Goal: Ask a question: Seek information or help from site administrators or community

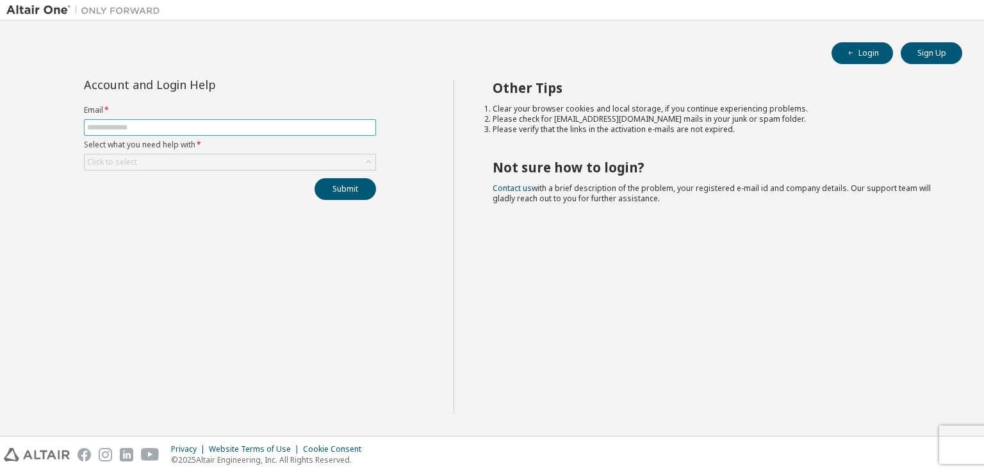
click at [304, 124] on input "text" at bounding box center [230, 127] width 286 height 10
type input "**********"
click at [304, 164] on div "Click to select" at bounding box center [230, 161] width 291 height 15
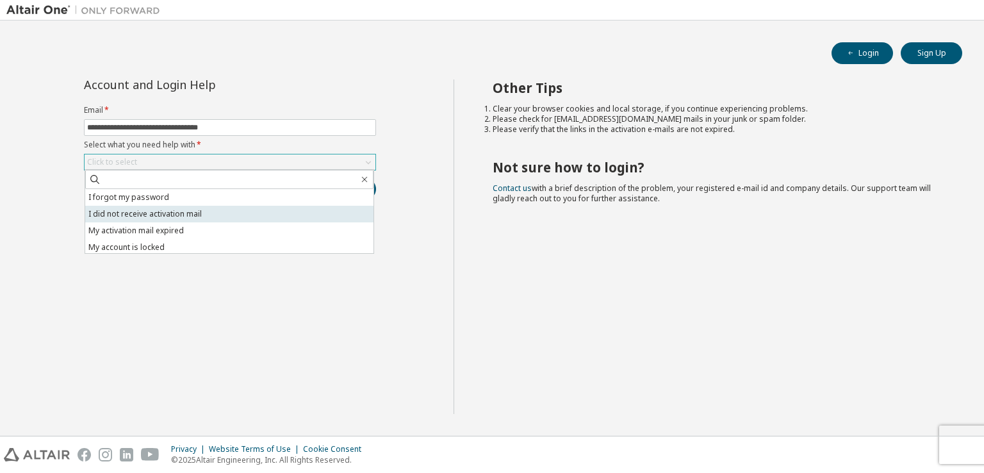
click at [256, 214] on li "I did not receive activation mail" at bounding box center [229, 214] width 288 height 17
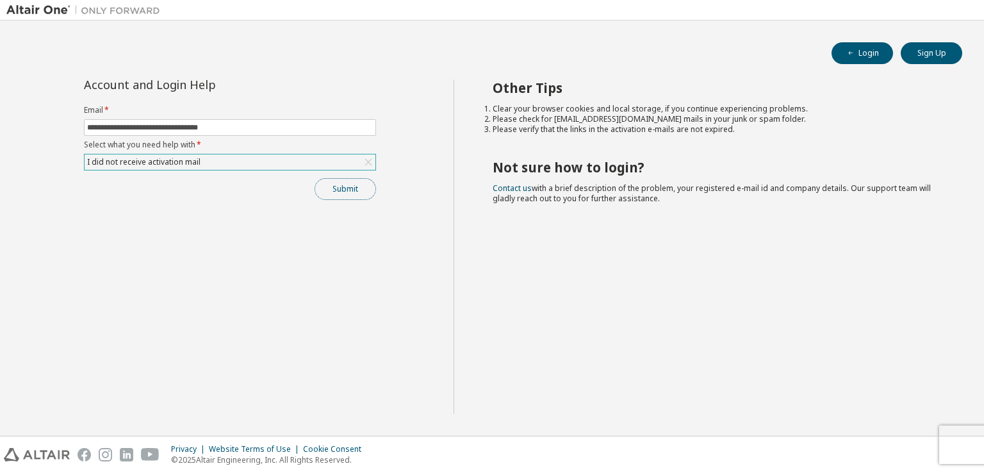
click at [347, 189] on button "Submit" at bounding box center [345, 189] width 61 height 22
click at [356, 187] on button "Submit" at bounding box center [345, 189] width 61 height 22
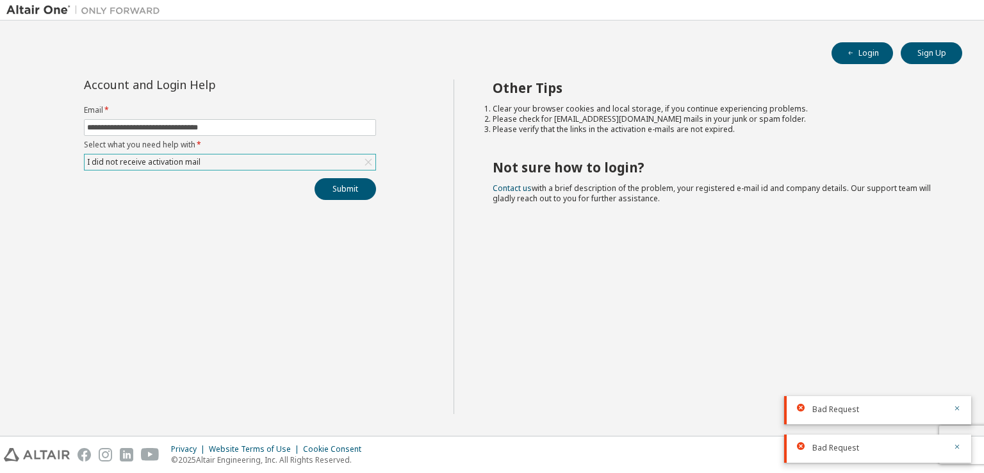
click at [801, 443] on icon at bounding box center [801, 446] width 8 height 8
click at [802, 407] on icon at bounding box center [801, 408] width 8 height 8
click at [369, 160] on icon at bounding box center [368, 162] width 13 height 13
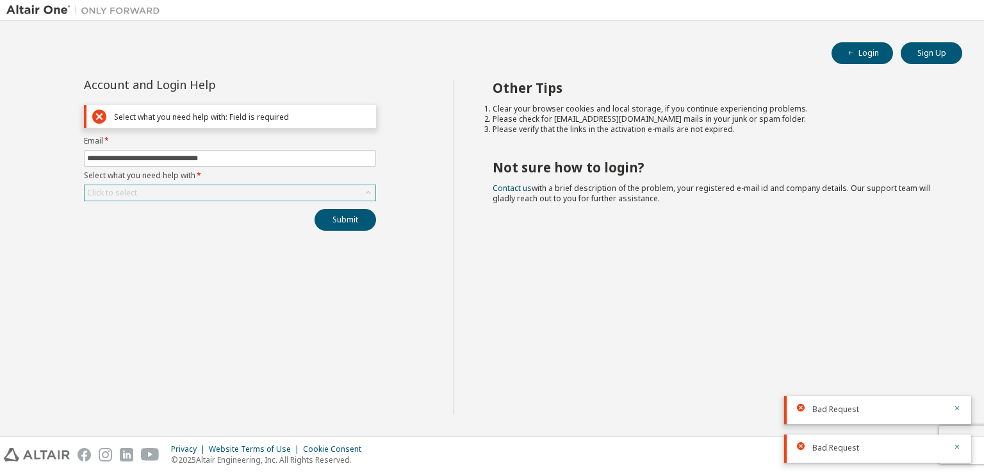
click at [307, 192] on div "Click to select" at bounding box center [230, 192] width 291 height 15
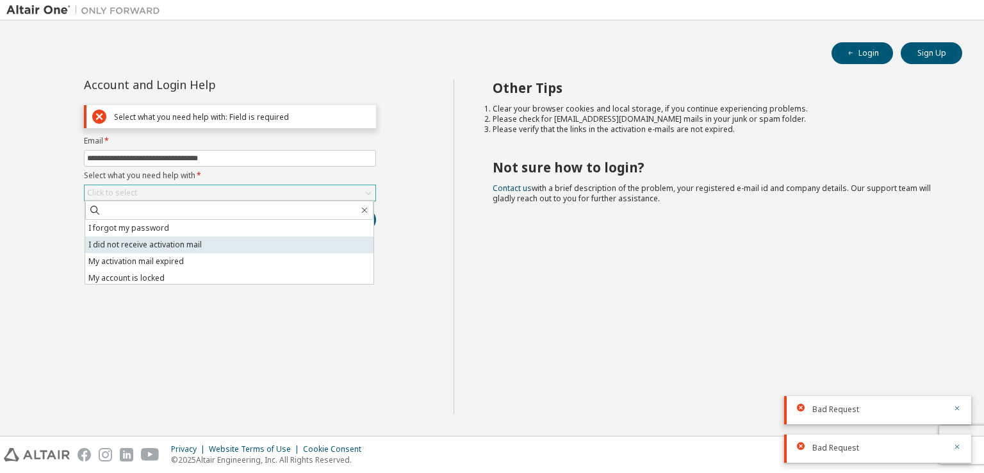
click at [277, 247] on li "I did not receive activation mail" at bounding box center [229, 244] width 288 height 17
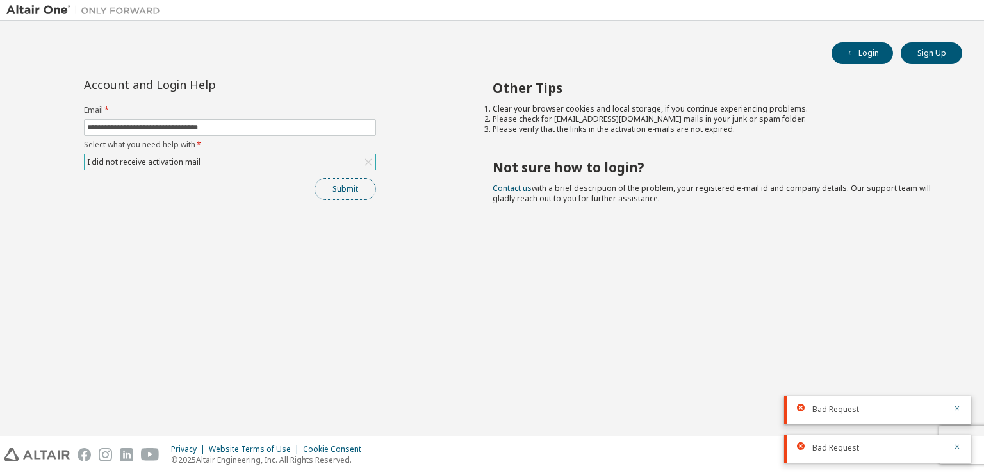
click at [337, 195] on button "Submit" at bounding box center [345, 189] width 61 height 22
click at [512, 188] on link "Contact us" at bounding box center [512, 188] width 39 height 11
click at [849, 218] on div "Other Tips Clear your browser cookies and local storage, if you continue experi…" at bounding box center [716, 246] width 525 height 334
